Goal: Information Seeking & Learning: Check status

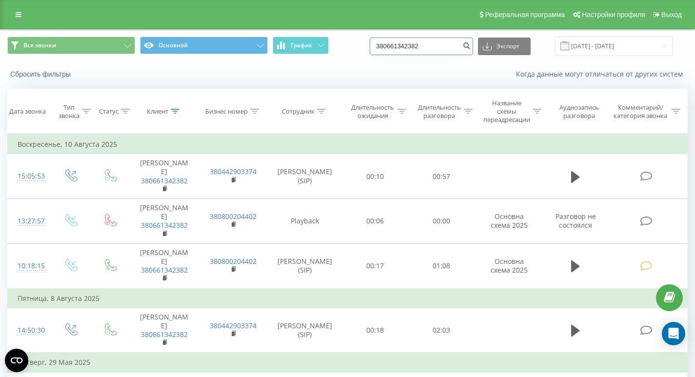
click at [426, 44] on input "380661342382" at bounding box center [421, 47] width 103 height 18
paste input "+380(50)740-23-46"
type input "380507402346"
click at [472, 50] on button "submit" at bounding box center [466, 47] width 13 height 18
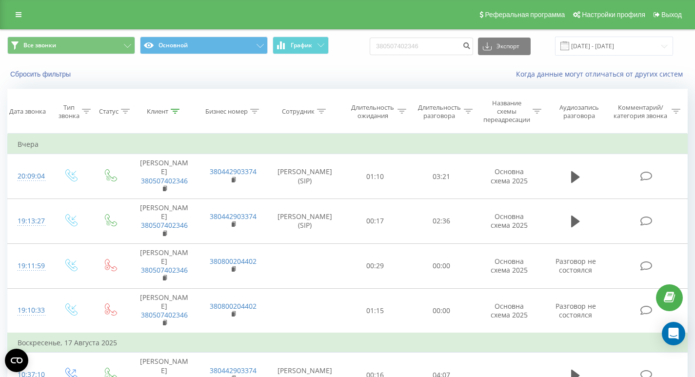
scroll to position [13, 0]
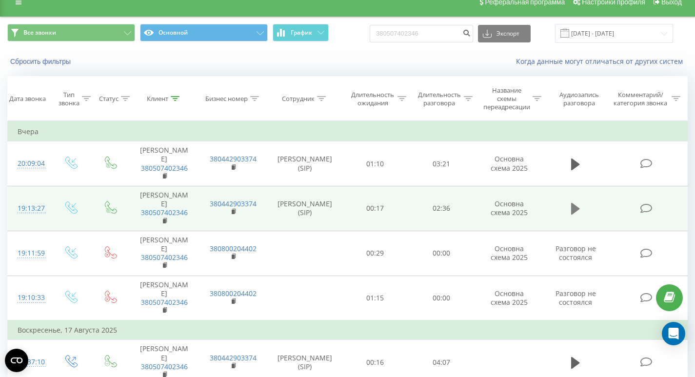
click at [576, 202] on icon at bounding box center [575, 209] width 9 height 14
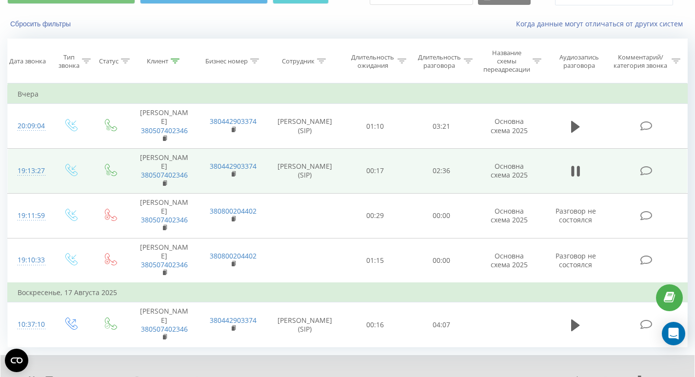
click at [256, 375] on div "- 02:35 00:01 00:01" at bounding box center [358, 380] width 379 height 10
click at [272, 375] on div "- 02:34 00:02 00:02" at bounding box center [358, 380] width 379 height 10
click at [272, 376] on div "00:37" at bounding box center [360, 380] width 332 height 3
click at [303, 376] on div "00:51" at bounding box center [360, 380] width 332 height 3
click at [332, 376] on div "01:05" at bounding box center [360, 380] width 332 height 3
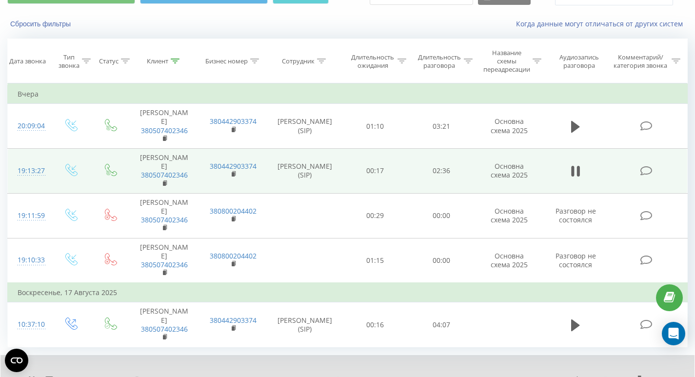
click at [380, 375] on div "- 01:29 01:07 01:07" at bounding box center [358, 380] width 379 height 10
click at [378, 376] on div "01:08" at bounding box center [360, 380] width 332 height 3
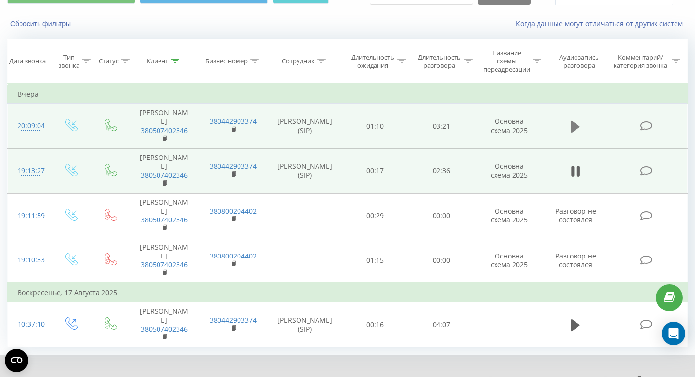
click at [574, 120] on icon at bounding box center [575, 126] width 9 height 12
click at [216, 376] on div "00:01" at bounding box center [360, 380] width 332 height 3
click at [229, 376] on div "00:14" at bounding box center [360, 380] width 332 height 3
click at [645, 375] on div at bounding box center [613, 380] width 81 height 10
click at [650, 376] on icon at bounding box center [648, 380] width 5 height 8
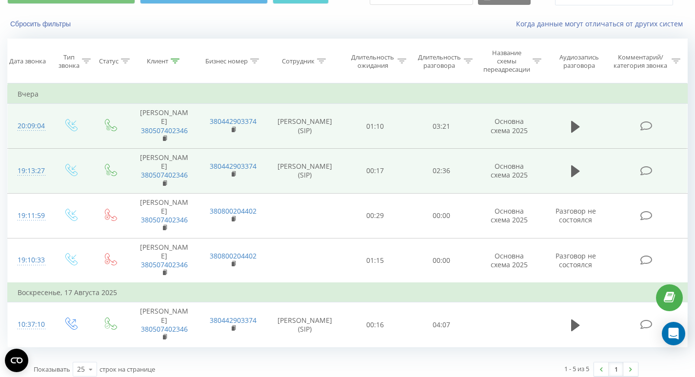
scroll to position [13, 0]
